Goal: Transaction & Acquisition: Purchase product/service

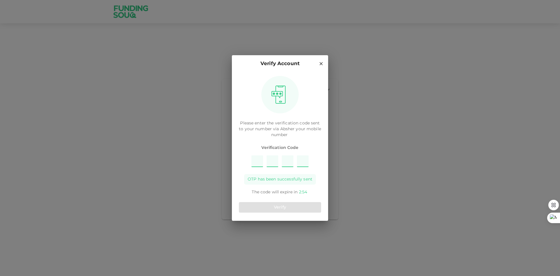
type input "3"
type input "8"
type input "9"
type input "6"
click at [271, 208] on button "Verify" at bounding box center [280, 207] width 82 height 11
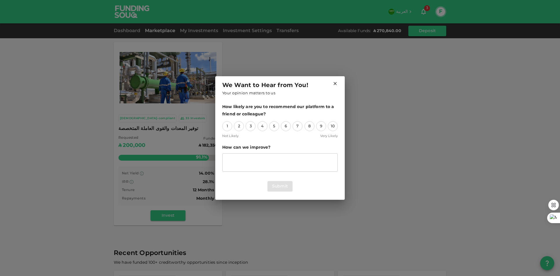
click at [335, 83] on icon at bounding box center [335, 83] width 5 height 5
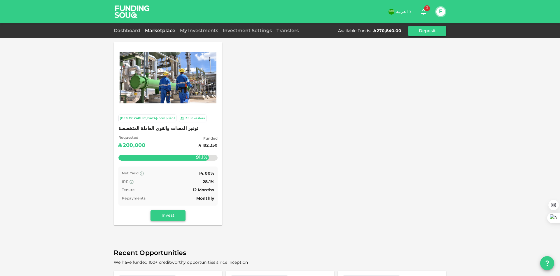
click at [172, 219] on button "Invest" at bounding box center [168, 215] width 35 height 11
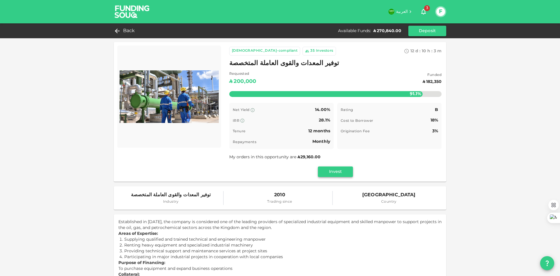
click at [337, 174] on button "Invest" at bounding box center [335, 171] width 35 height 11
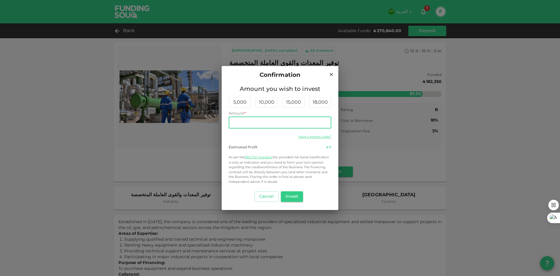
click at [283, 123] on input "Amount" at bounding box center [280, 123] width 103 height 12
type input "15,000"
click at [311, 196] on div "Cancel Invest" at bounding box center [280, 196] width 103 height 15
click at [299, 199] on button "Invest" at bounding box center [292, 196] width 22 height 11
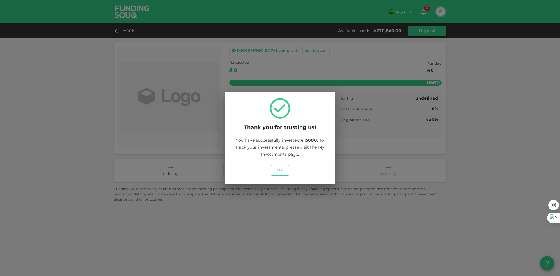
click at [281, 170] on button "Ok" at bounding box center [280, 170] width 19 height 11
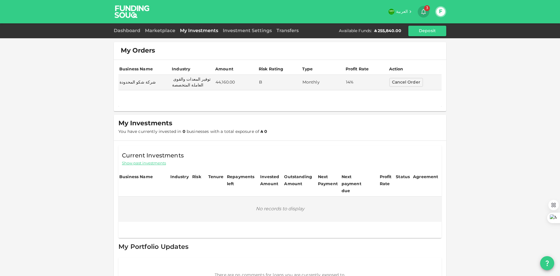
click at [419, 8] on button "3" at bounding box center [424, 12] width 12 height 12
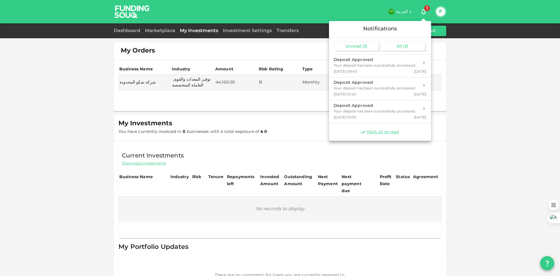
click at [385, 50] on div "All ( 3 )" at bounding box center [404, 46] width 44 height 8
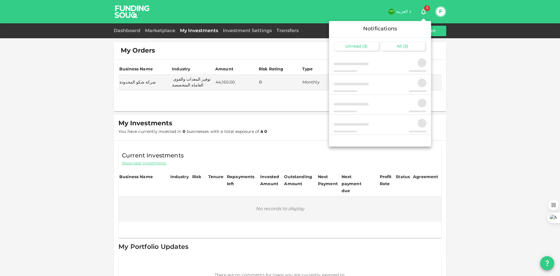
click at [367, 45] on span "( 3 )" at bounding box center [365, 46] width 5 height 4
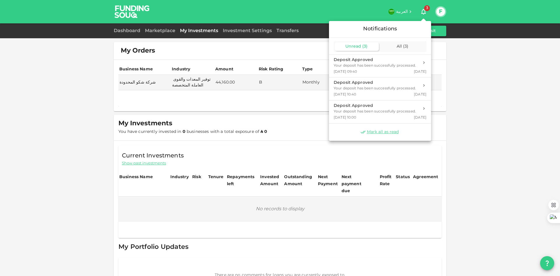
click at [117, 29] on div at bounding box center [280, 138] width 560 height 276
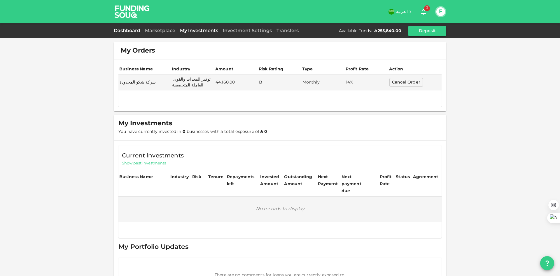
click at [120, 31] on link "Dashboard" at bounding box center [128, 31] width 29 height 4
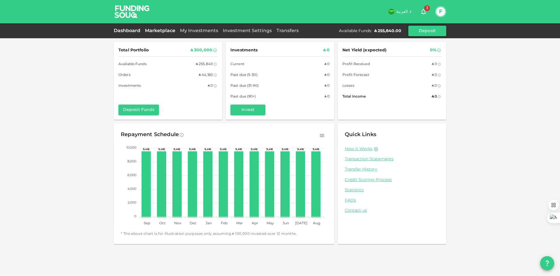
click at [158, 29] on link "Marketplace" at bounding box center [160, 31] width 35 height 4
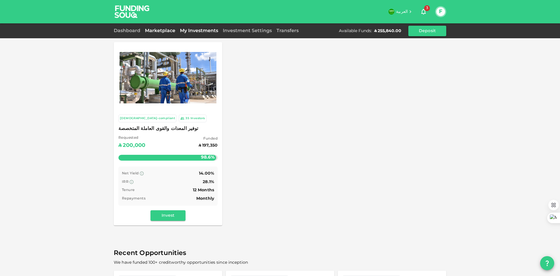
click at [188, 31] on link "My Investments" at bounding box center [199, 31] width 43 height 4
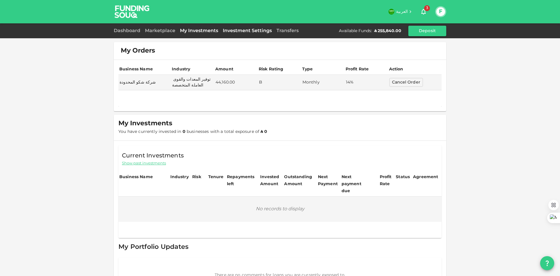
click at [251, 30] on link "Investment Settings" at bounding box center [248, 31] width 54 height 4
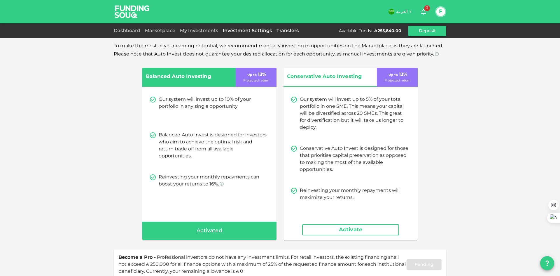
click at [279, 31] on link "Transfers" at bounding box center [287, 31] width 27 height 4
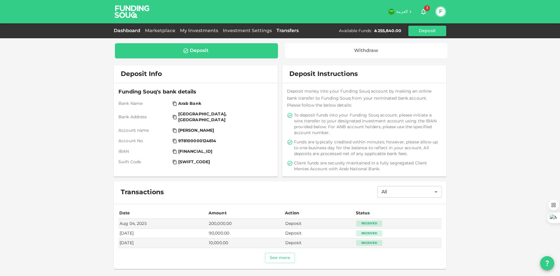
click at [131, 32] on link "Dashboard" at bounding box center [128, 31] width 29 height 4
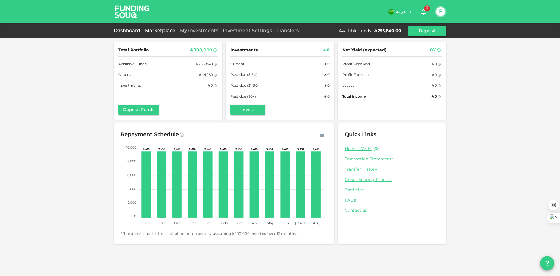
click at [158, 29] on link "Marketplace" at bounding box center [160, 31] width 35 height 4
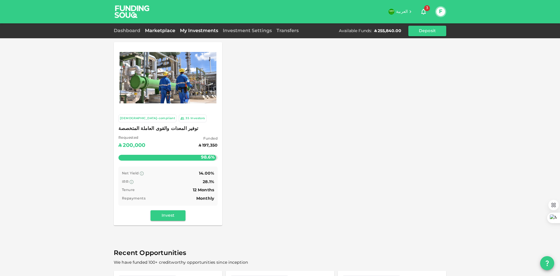
click at [189, 30] on link "My Investments" at bounding box center [199, 31] width 43 height 4
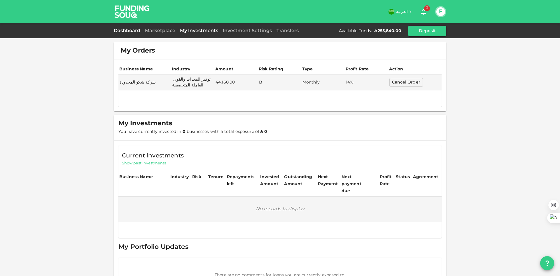
click at [129, 30] on link "Dashboard" at bounding box center [128, 31] width 29 height 4
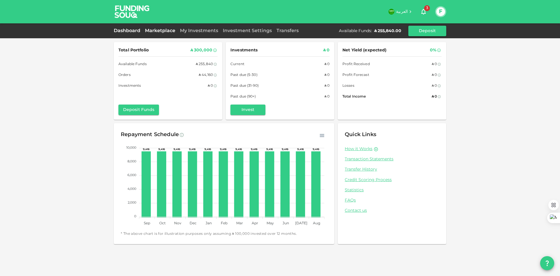
click at [163, 31] on link "Marketplace" at bounding box center [160, 31] width 35 height 4
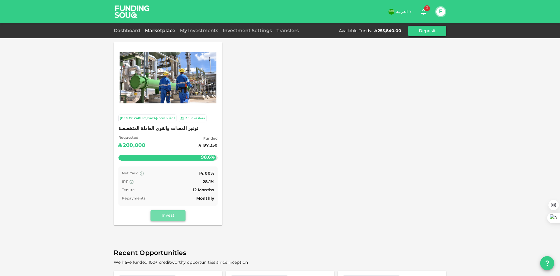
click at [175, 213] on button "Invest" at bounding box center [168, 215] width 35 height 11
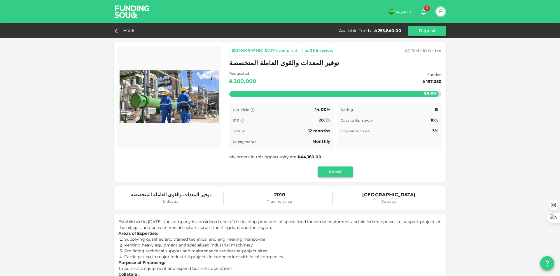
click at [328, 175] on button "Invest" at bounding box center [335, 171] width 35 height 11
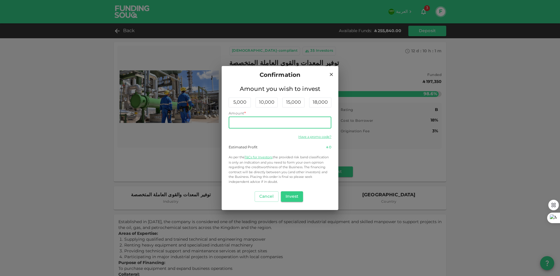
click at [296, 117] on input "Amount" at bounding box center [280, 123] width 103 height 12
type input "15,000"
click at [271, 138] on div "Have a promo code?" at bounding box center [280, 136] width 103 height 7
click at [266, 197] on button "Cancel" at bounding box center [267, 196] width 24 height 11
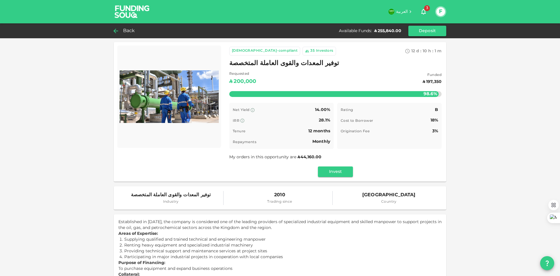
click at [127, 31] on span "Back" at bounding box center [129, 31] width 12 height 8
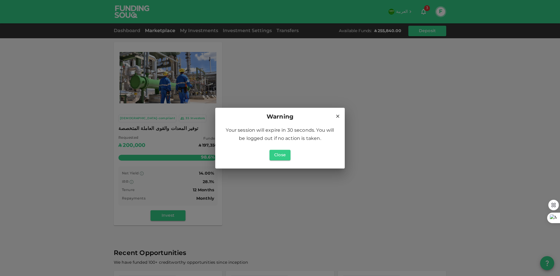
click at [337, 116] on icon at bounding box center [337, 116] width 5 height 5
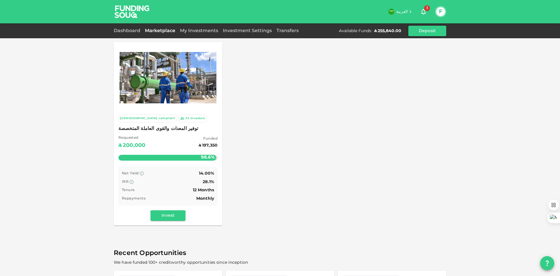
click at [120, 28] on div "Dashboard" at bounding box center [128, 30] width 29 height 7
click at [121, 30] on link "Dashboard" at bounding box center [128, 31] width 29 height 4
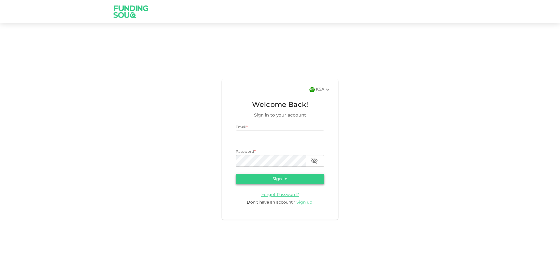
type input "[EMAIL_ADDRESS][DOMAIN_NAME]"
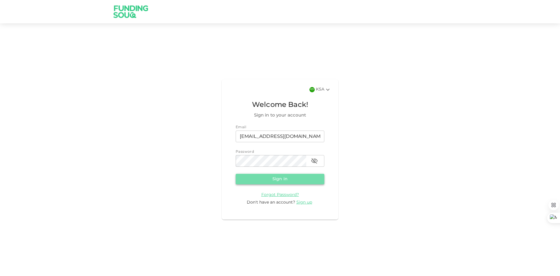
click at [277, 180] on button "Sign in" at bounding box center [280, 179] width 89 height 11
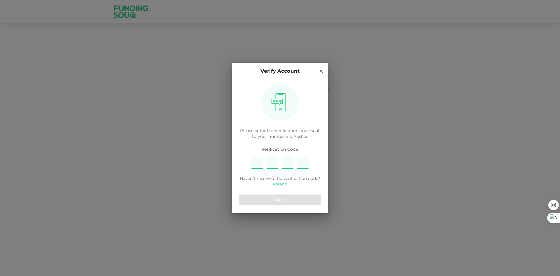
click at [260, 164] on input "Please enter OTP character 1" at bounding box center [258, 163] width 12 height 12
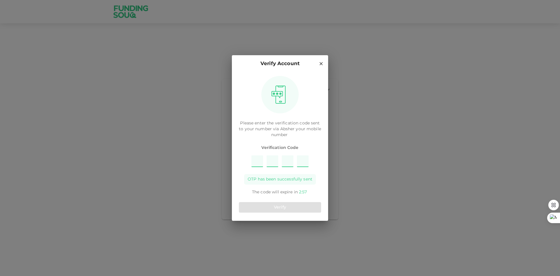
type input "8"
type input "4"
type input "5"
type input "9"
click at [282, 212] on button "Verify" at bounding box center [280, 207] width 82 height 11
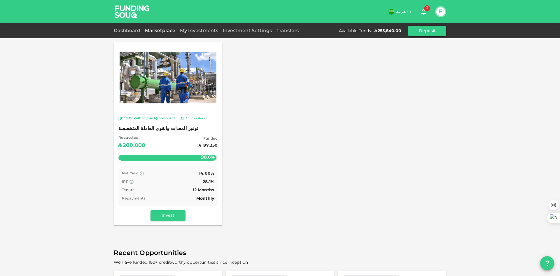
click at [425, 10] on span "3" at bounding box center [427, 8] width 6 height 6
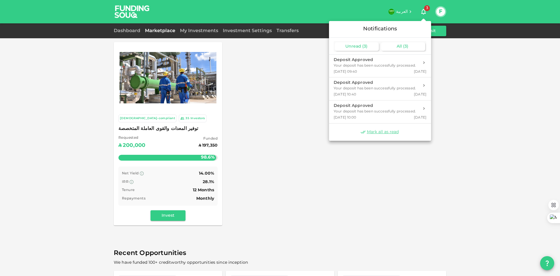
click at [398, 46] on span "All" at bounding box center [399, 46] width 5 height 4
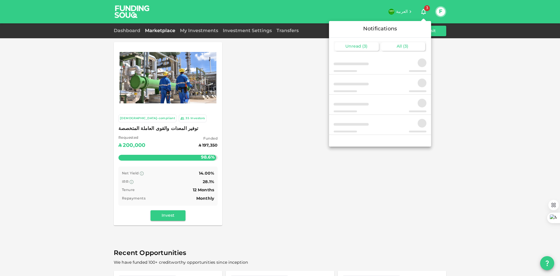
click at [348, 46] on span "Unread" at bounding box center [354, 46] width 16 height 4
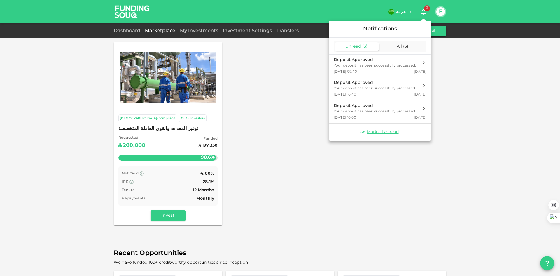
click at [289, 170] on div at bounding box center [280, 138] width 560 height 276
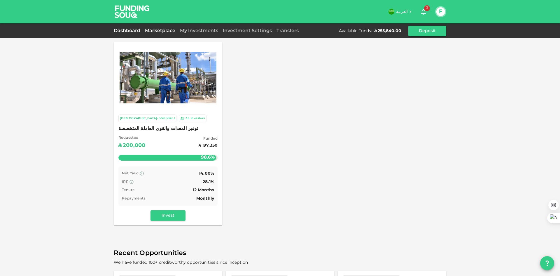
click at [135, 30] on link "Dashboard" at bounding box center [128, 31] width 29 height 4
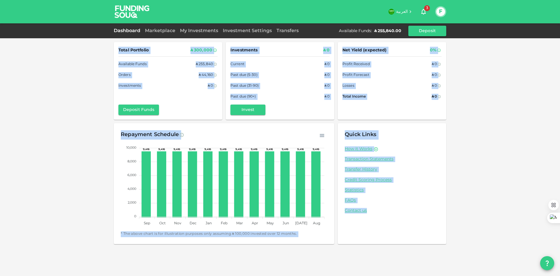
drag, startPoint x: 496, startPoint y: 231, endPoint x: 61, endPoint y: 47, distance: 472.8
click at [61, 47] on div "Total Portfolio ʢ 300,000 Available Funds ʢ 255,840 Orders ʢ 44,160 Investments…" at bounding box center [280, 138] width 560 height 276
drag, startPoint x: 63, startPoint y: 60, endPoint x: 506, endPoint y: 231, distance: 474.4
click at [506, 231] on div "Total Portfolio ʢ 300,000 Available Funds ʢ 255,840 Orders ʢ 44,160 Investments…" at bounding box center [280, 138] width 560 height 276
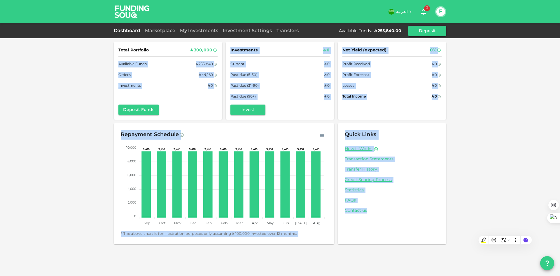
click at [506, 225] on div "Total Portfolio ʢ 300,000 Available Funds ʢ 255,840 Orders ʢ 44,160 Investments…" at bounding box center [280, 138] width 560 height 276
click at [483, 210] on div "Total Portfolio ʢ 300,000 Available Funds ʢ 255,840 Orders ʢ 44,160 Investments…" at bounding box center [280, 138] width 560 height 276
drag, startPoint x: 468, startPoint y: 244, endPoint x: 44, endPoint y: -12, distance: 494.9
click at [44, 0] on html "العربية 3 F Dashboard Marketplace My Investments Investment Settings Transfers …" at bounding box center [280, 138] width 560 height 276
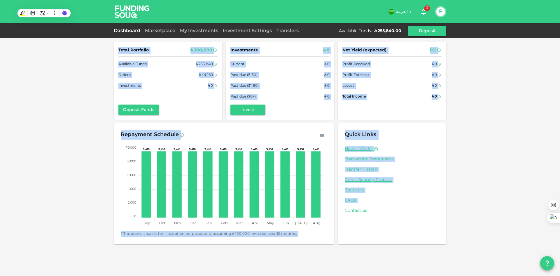
click at [47, 50] on div "Total Portfolio ʢ 300,000 Available Funds ʢ 255,840 Orders ʢ 44,160 Investments…" at bounding box center [280, 138] width 560 height 276
click at [114, 47] on div "Total Portfolio ʢ 300,000 Available Funds ʢ 255,840 Orders ʢ 44,160 Investments…" at bounding box center [168, 81] width 109 height 78
click at [121, 43] on div "Total Portfolio ʢ 300,000 Available Funds ʢ 255,840 Orders ʢ 44,160 Investments…" at bounding box center [168, 81] width 109 height 78
drag, startPoint x: 119, startPoint y: 49, endPoint x: 459, endPoint y: 229, distance: 384.6
click at [459, 229] on div "Total Portfolio ʢ 300,000 Available Funds ʢ 255,840 Orders ʢ 44,160 Investments…" at bounding box center [280, 138] width 560 height 276
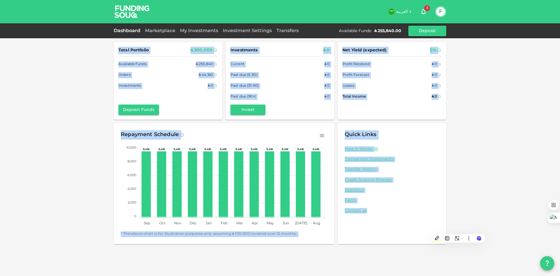
click at [467, 204] on div "Total Portfolio ʢ 300,000 Available Funds ʢ 255,840 Orders ʢ 44,160 Investments…" at bounding box center [280, 138] width 560 height 276
click at [427, 224] on div "Quick Links How it Works Transaction Statements Transfer History Credit Scoring…" at bounding box center [392, 183] width 109 height 121
drag, startPoint x: 396, startPoint y: 222, endPoint x: -11, endPoint y: 28, distance: 451.1
click at [0, 28] on html "العربية 3 F Dashboard Marketplace My Investments Investment Settings Transfers …" at bounding box center [280, 138] width 560 height 276
click at [70, 87] on div "Total Portfolio ʢ 300,000 Available Funds ʢ 255,840 Orders ʢ 44,160 Investments…" at bounding box center [280, 138] width 560 height 276
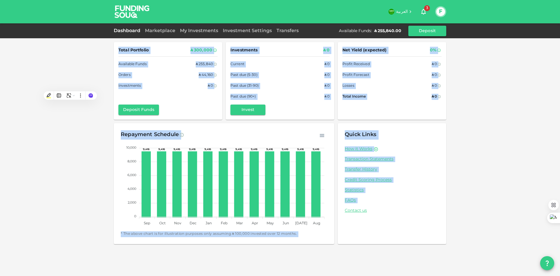
click at [204, 100] on div "Total Portfolio ʢ 300,000 Available Funds ʢ 255,840 Orders ʢ 44,160 Investments…" at bounding box center [168, 81] width 99 height 68
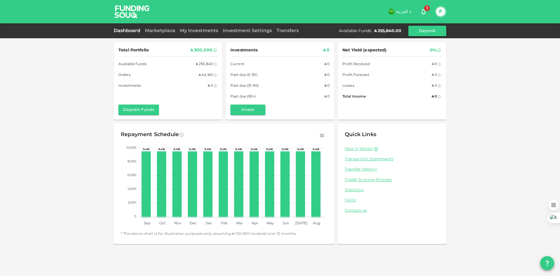
click at [210, 119] on div "Total Portfolio ʢ 300,000 Available Funds ʢ 255,840 Orders ʢ 44,160 Investments…" at bounding box center [168, 81] width 109 height 78
click at [157, 30] on link "Marketplace" at bounding box center [160, 31] width 35 height 4
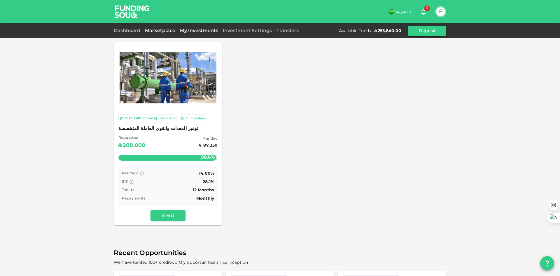
click at [197, 29] on link "My Investments" at bounding box center [199, 31] width 43 height 4
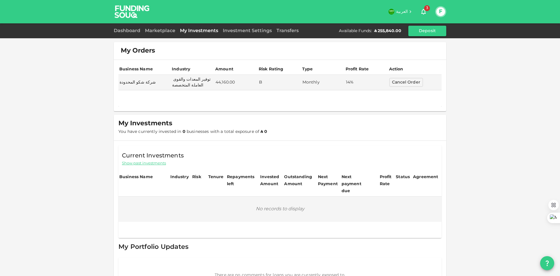
click at [245, 33] on div "Investment Settings" at bounding box center [248, 30] width 54 height 7
click at [245, 32] on link "Investment Settings" at bounding box center [248, 31] width 54 height 4
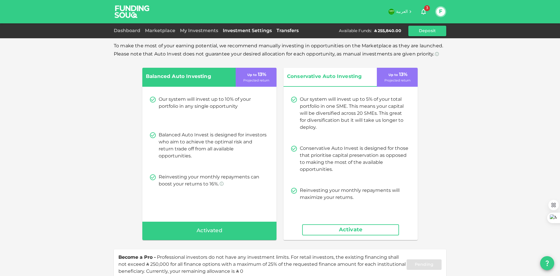
click at [293, 32] on link "Transfers" at bounding box center [287, 31] width 27 height 4
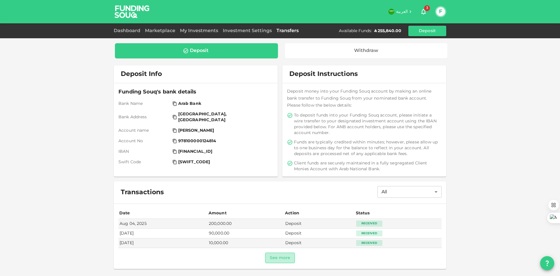
click at [286, 262] on button "See more" at bounding box center [280, 257] width 30 height 11
click at [131, 30] on link "Dashboard" at bounding box center [128, 31] width 29 height 4
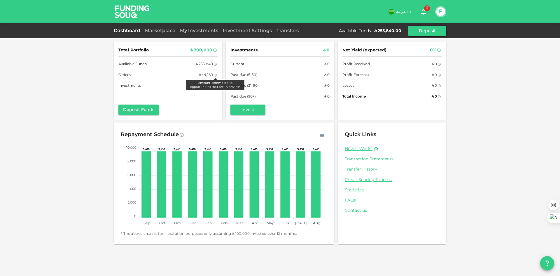
click at [216, 75] on icon at bounding box center [216, 75] width 4 height 4
